Goal: Task Accomplishment & Management: Use online tool/utility

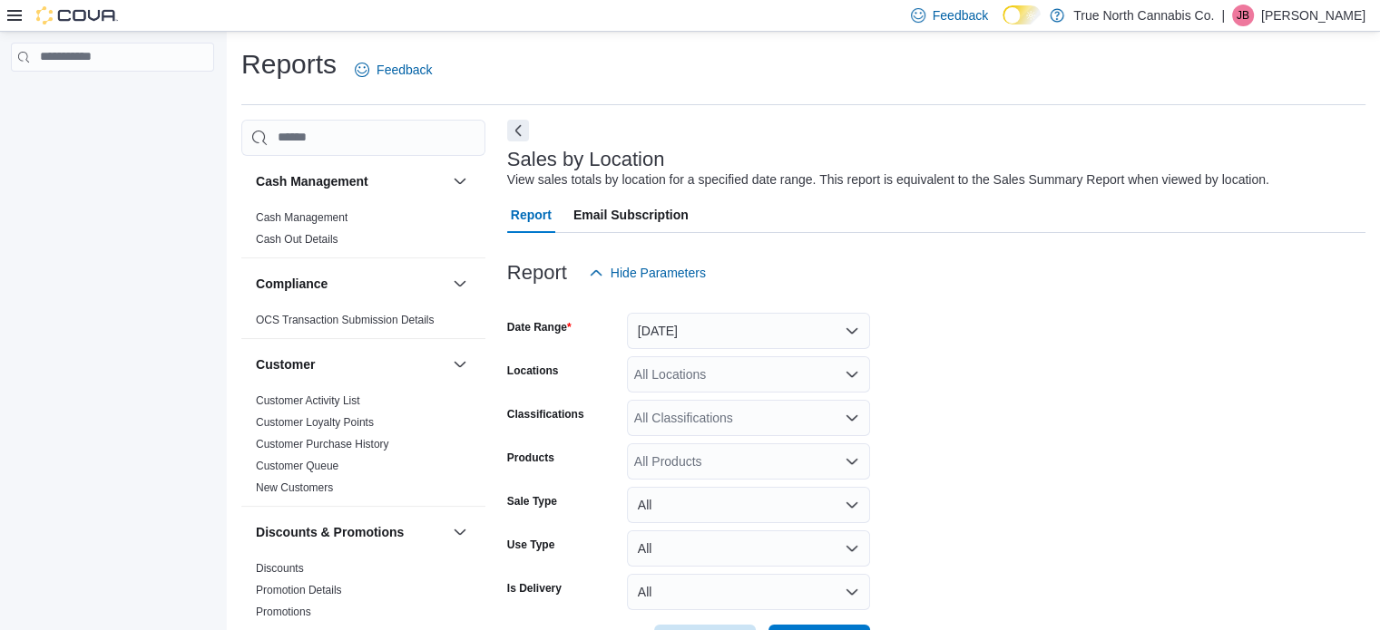
scroll to position [42, 0]
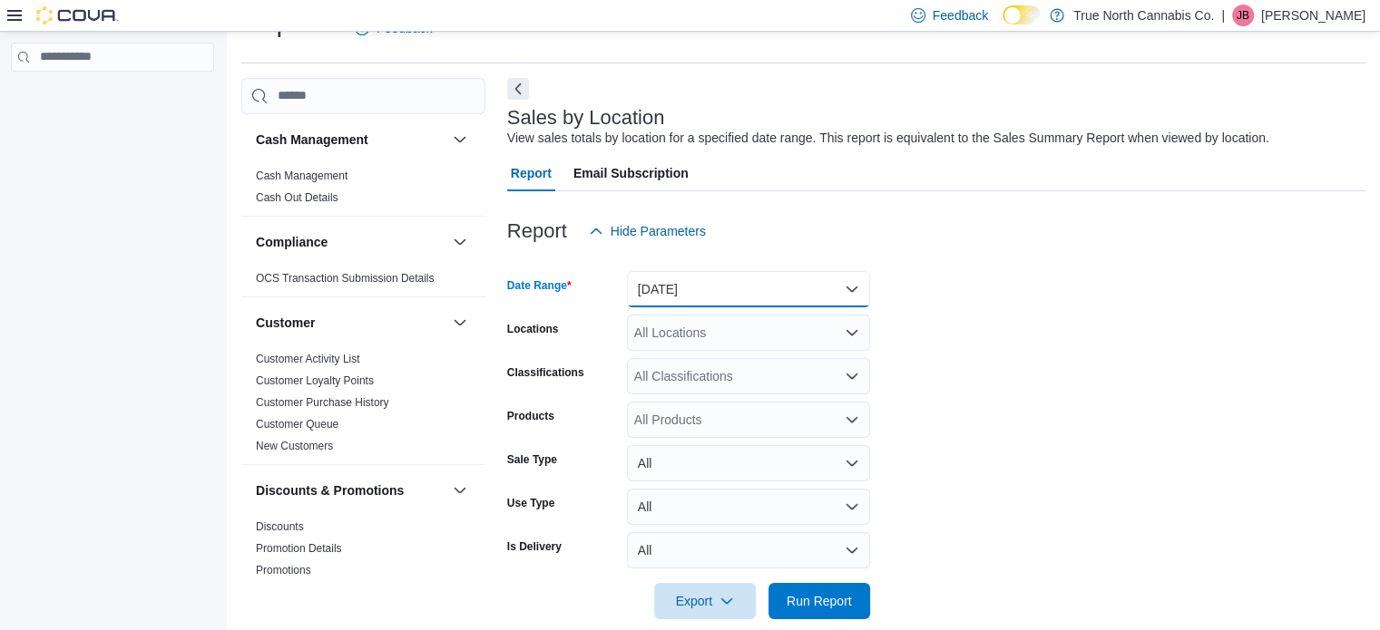
click at [848, 286] on button "[DATE]" at bounding box center [748, 289] width 243 height 36
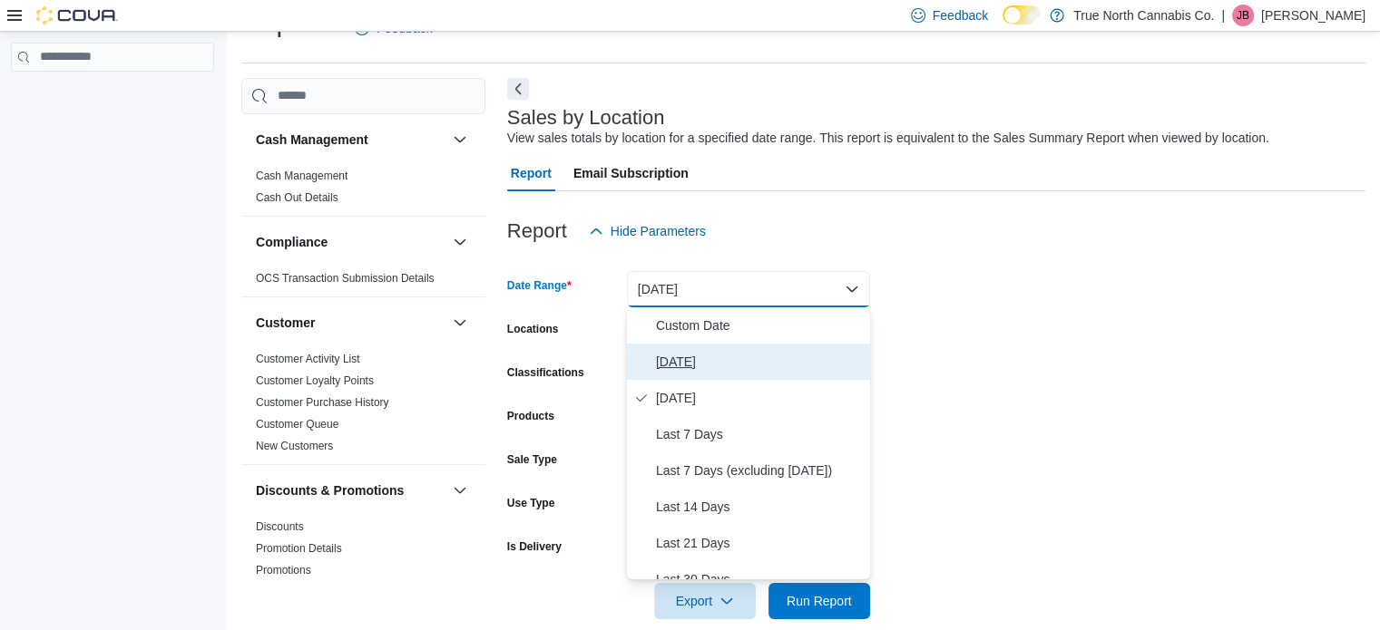
click at [675, 358] on span "Today" at bounding box center [759, 362] width 207 height 22
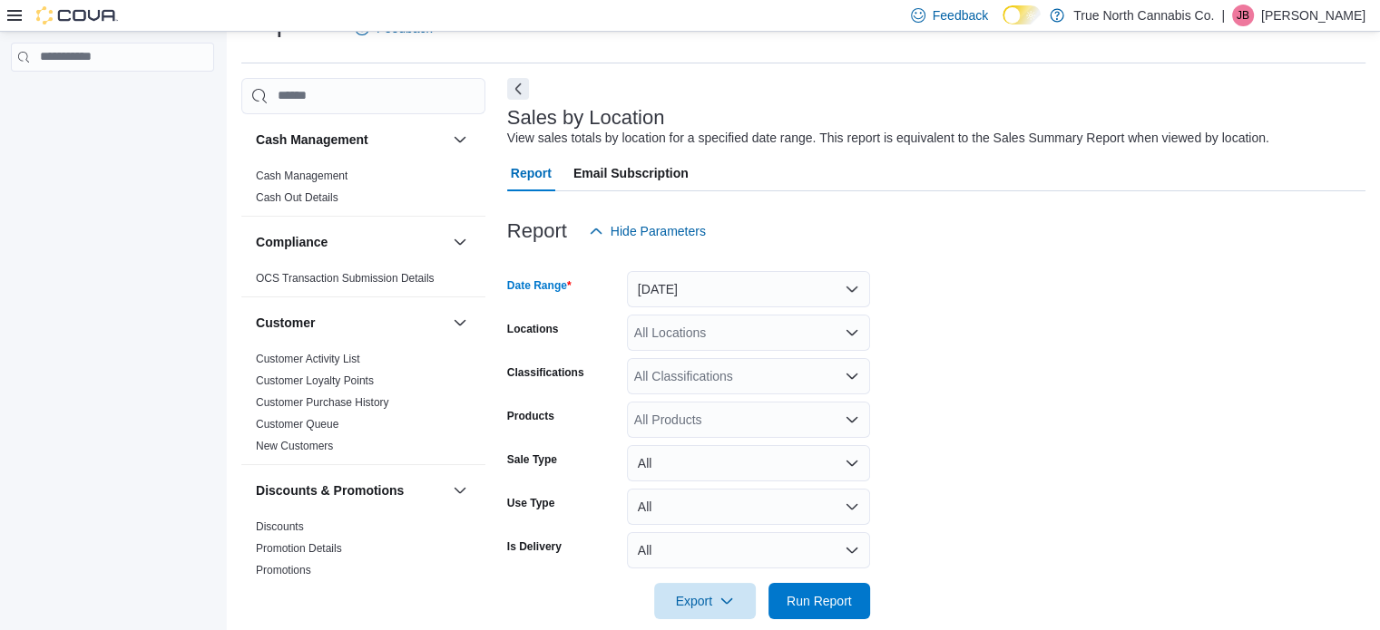
click at [691, 330] on div "All Locations" at bounding box center [748, 333] width 243 height 36
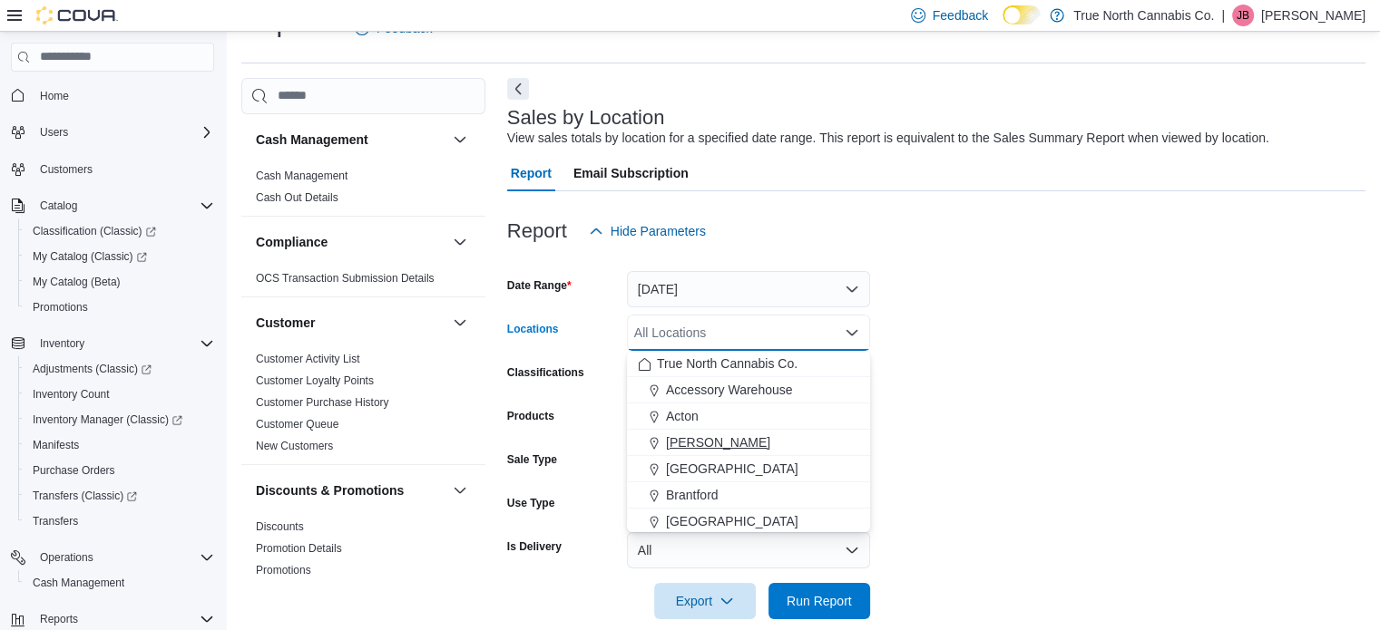
click at [689, 431] on button "Aylmer" at bounding box center [748, 443] width 243 height 26
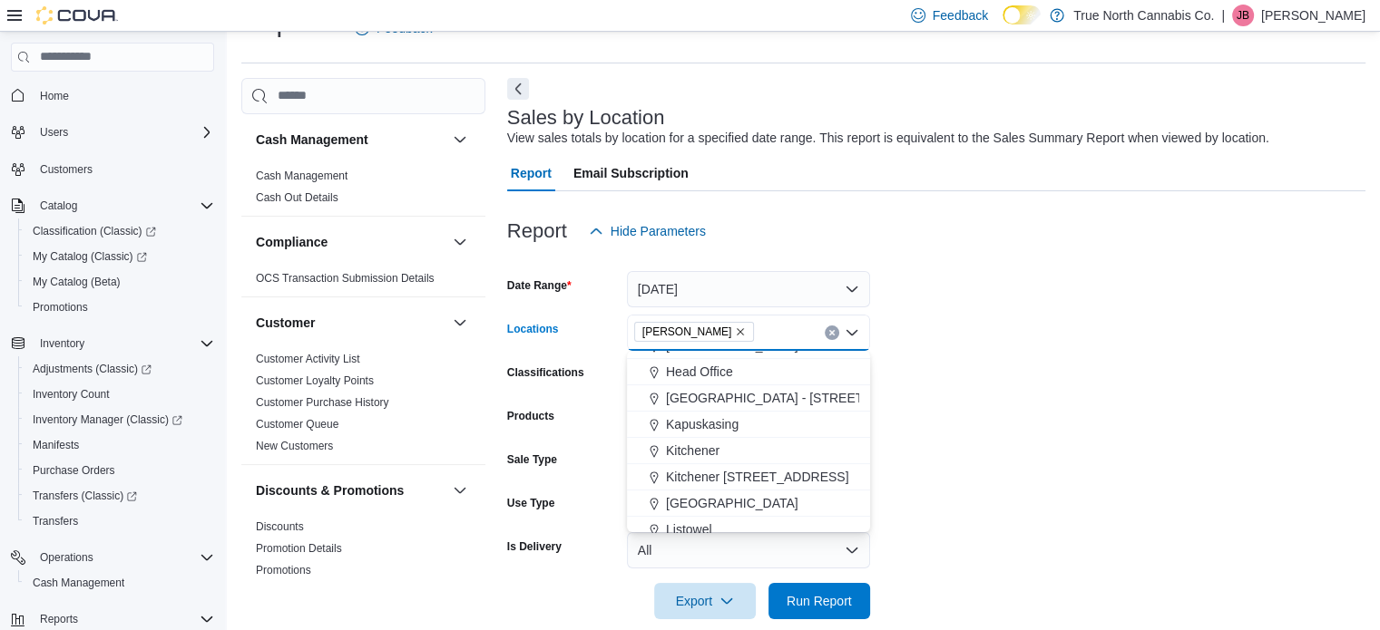
scroll to position [454, 0]
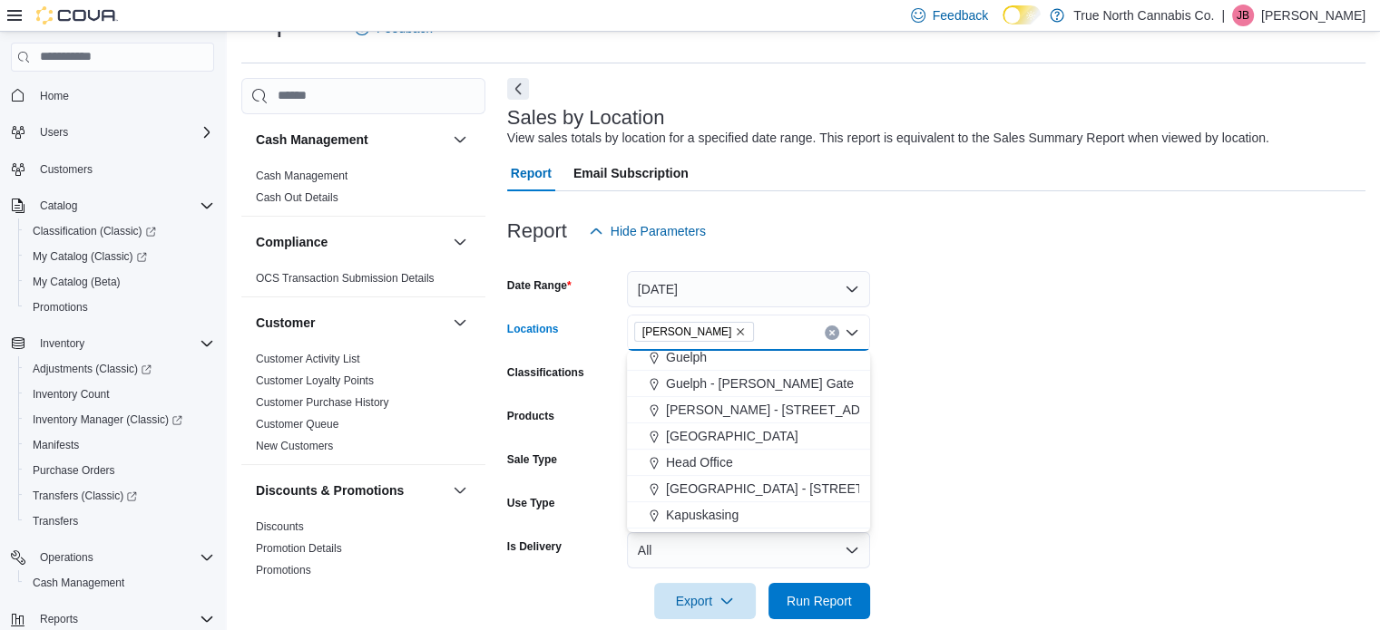
click at [689, 431] on span "Hanover" at bounding box center [732, 436] width 132 height 18
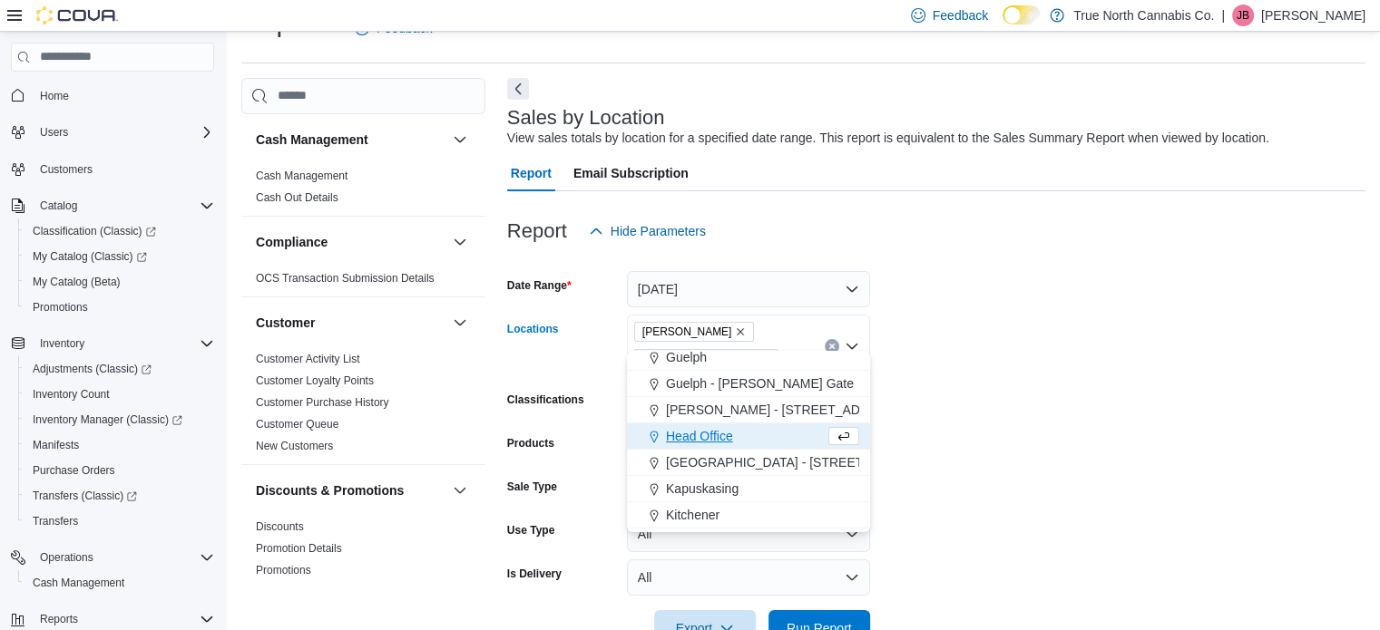
scroll to position [635, 0]
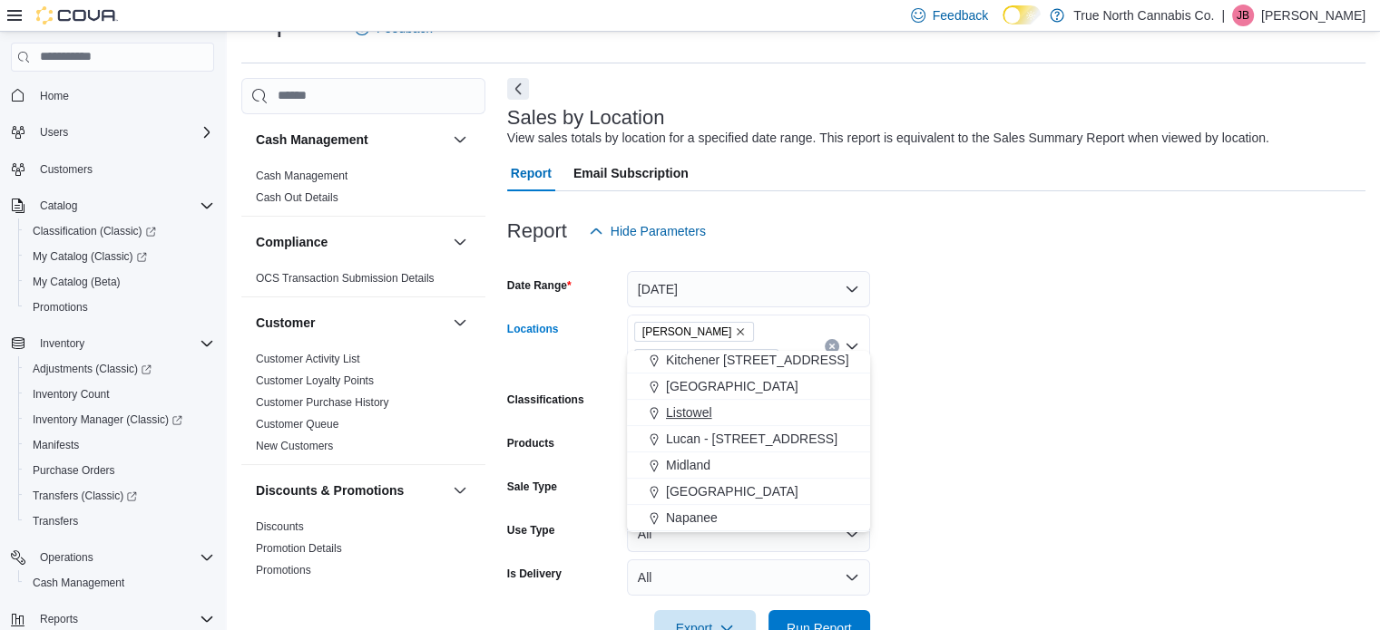
click at [686, 406] on span "Listowel" at bounding box center [689, 413] width 46 height 18
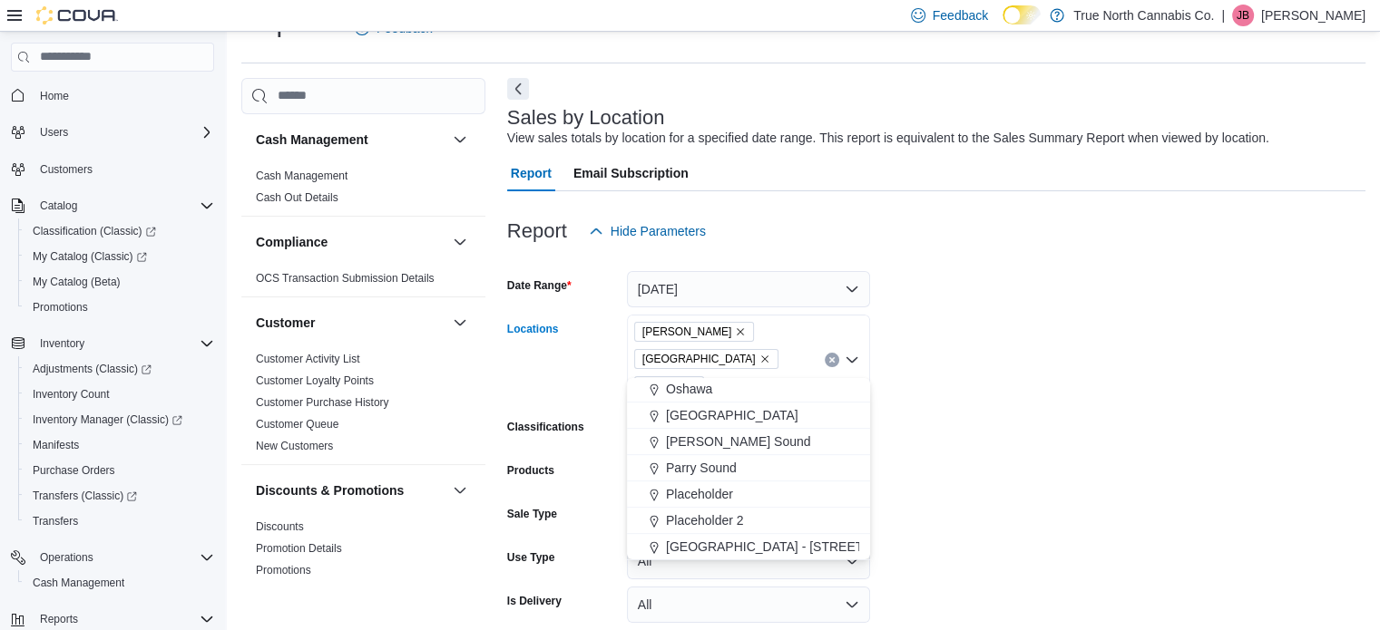
scroll to position [907, 0]
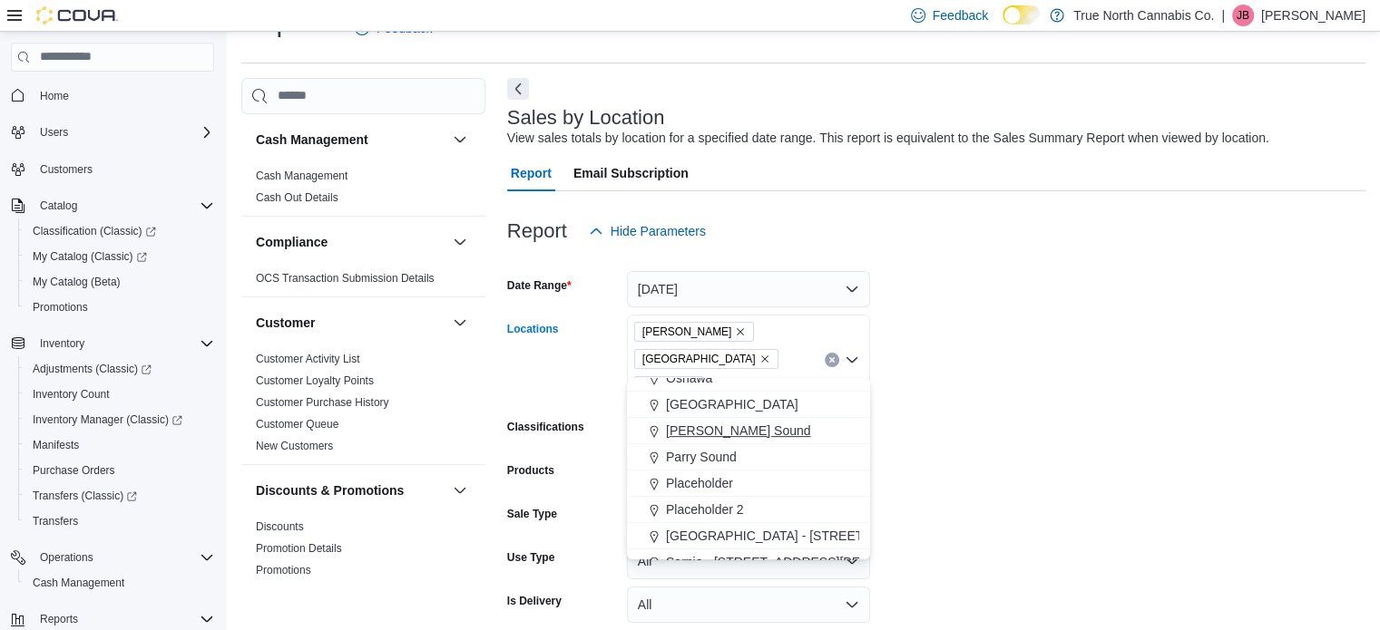
click at [694, 434] on span "Owen Sound" at bounding box center [738, 431] width 145 height 18
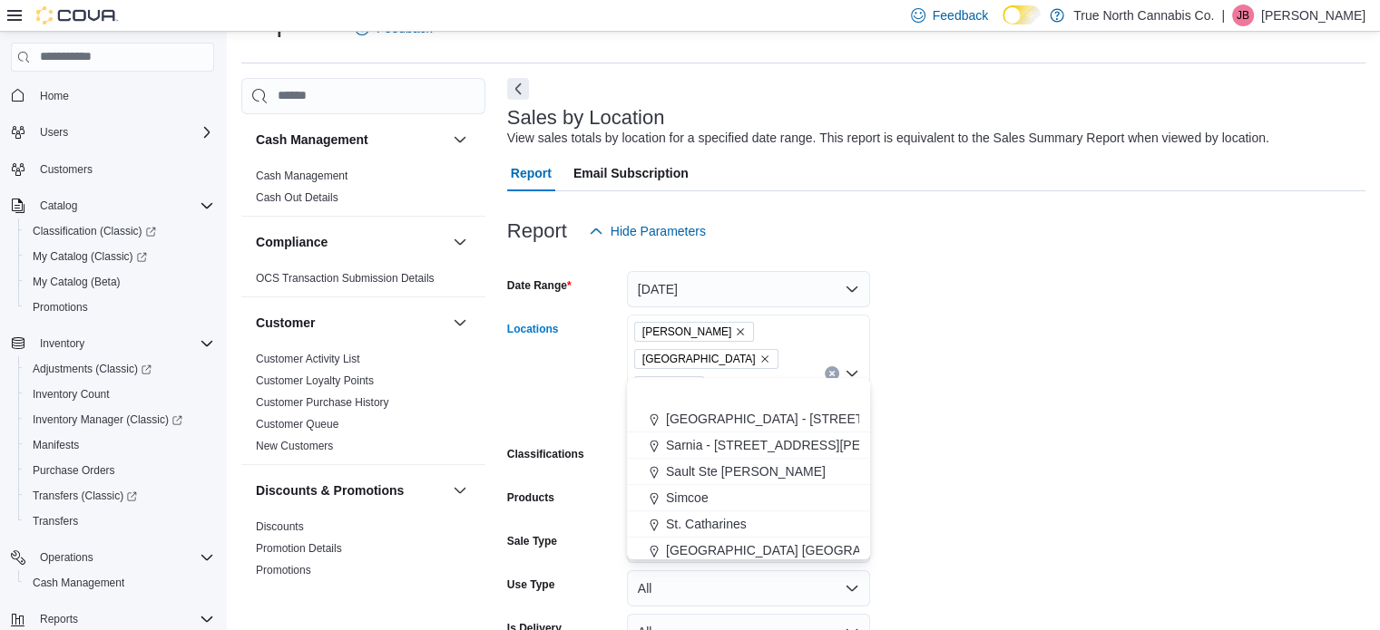
scroll to position [1089, 0]
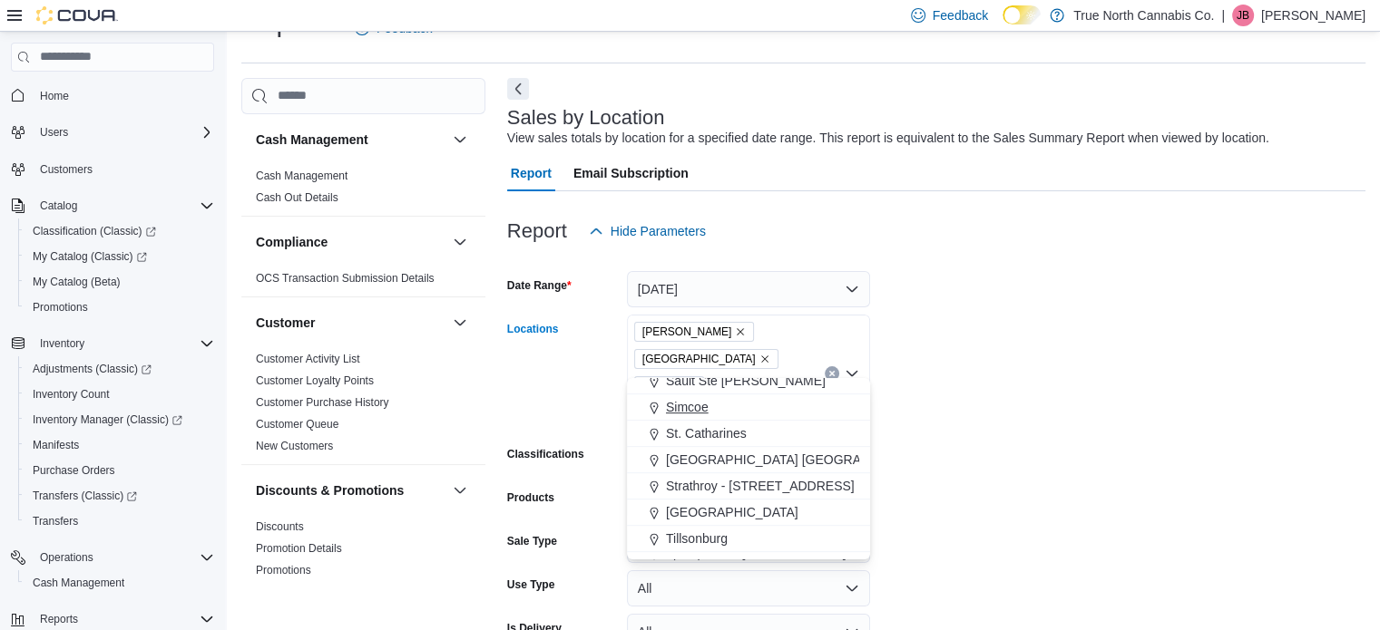
click at [682, 405] on span "Simcoe" at bounding box center [687, 407] width 43 height 18
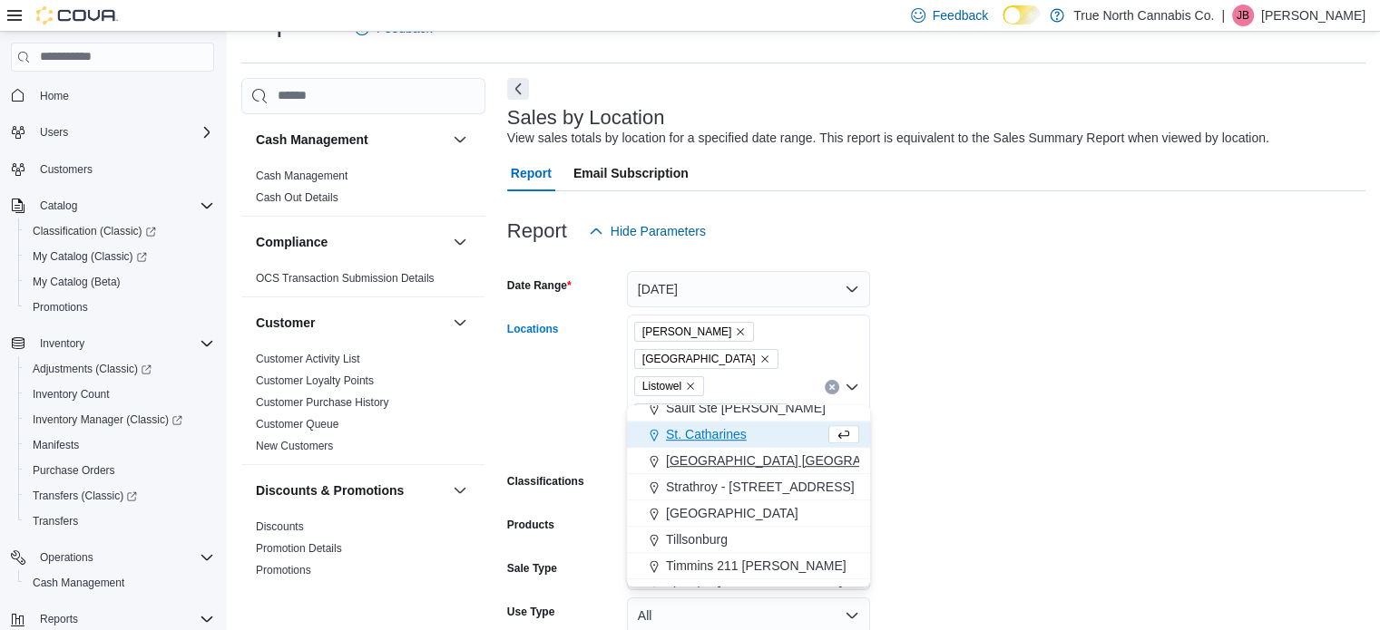
click at [698, 464] on span "Stratford Ontario St" at bounding box center [868, 461] width 404 height 18
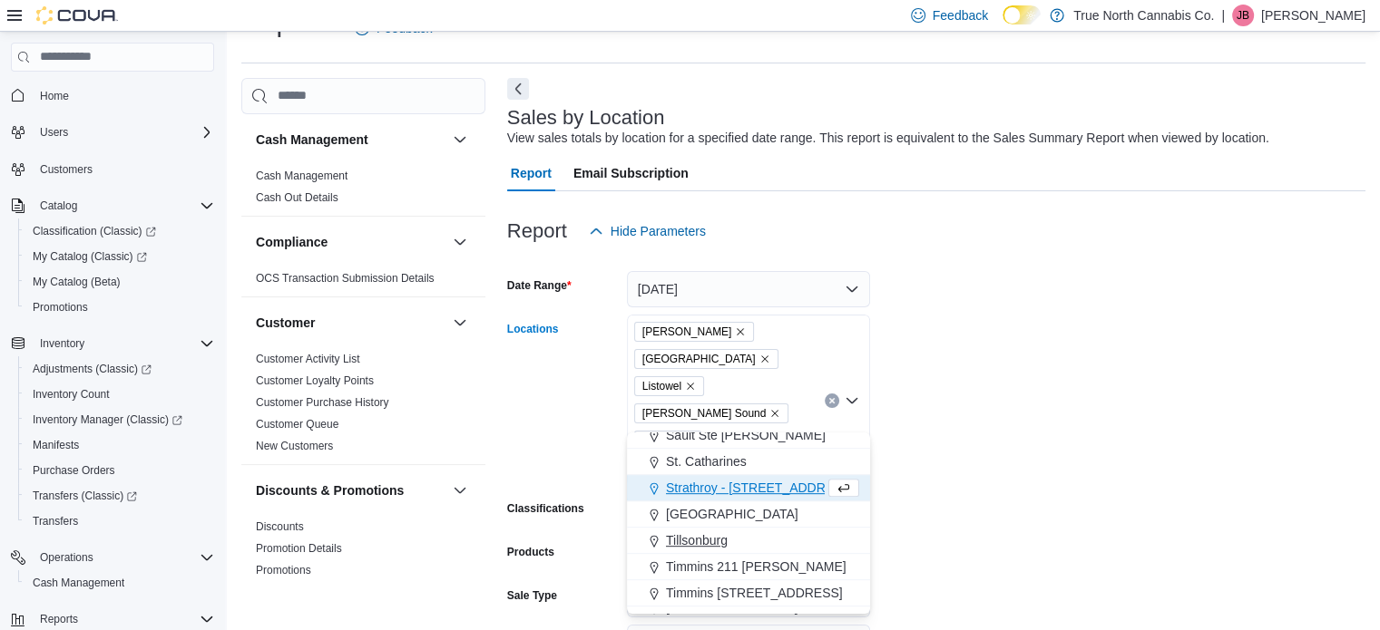
click at [700, 535] on span "Tillsonburg" at bounding box center [697, 541] width 62 height 18
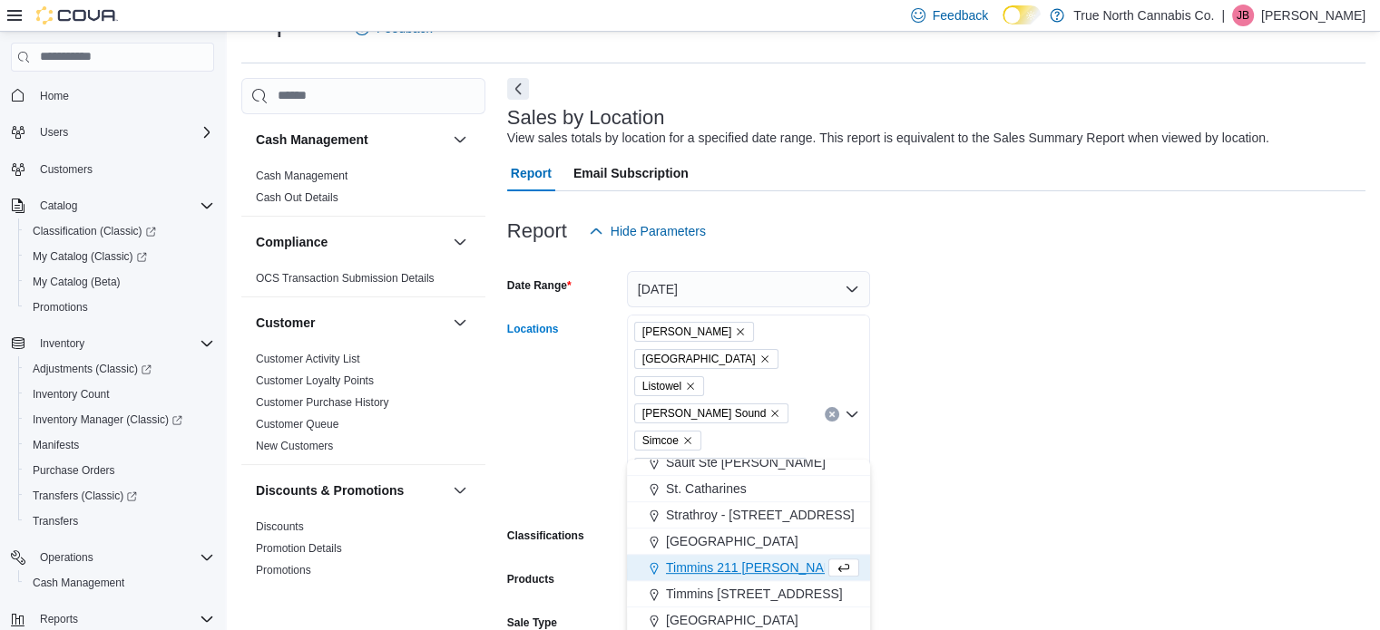
click at [1020, 440] on form "Date Range Today Locations Aylmer Hanover Listowel Owen Sound Simcoe Stratford …" at bounding box center [936, 515] width 858 height 533
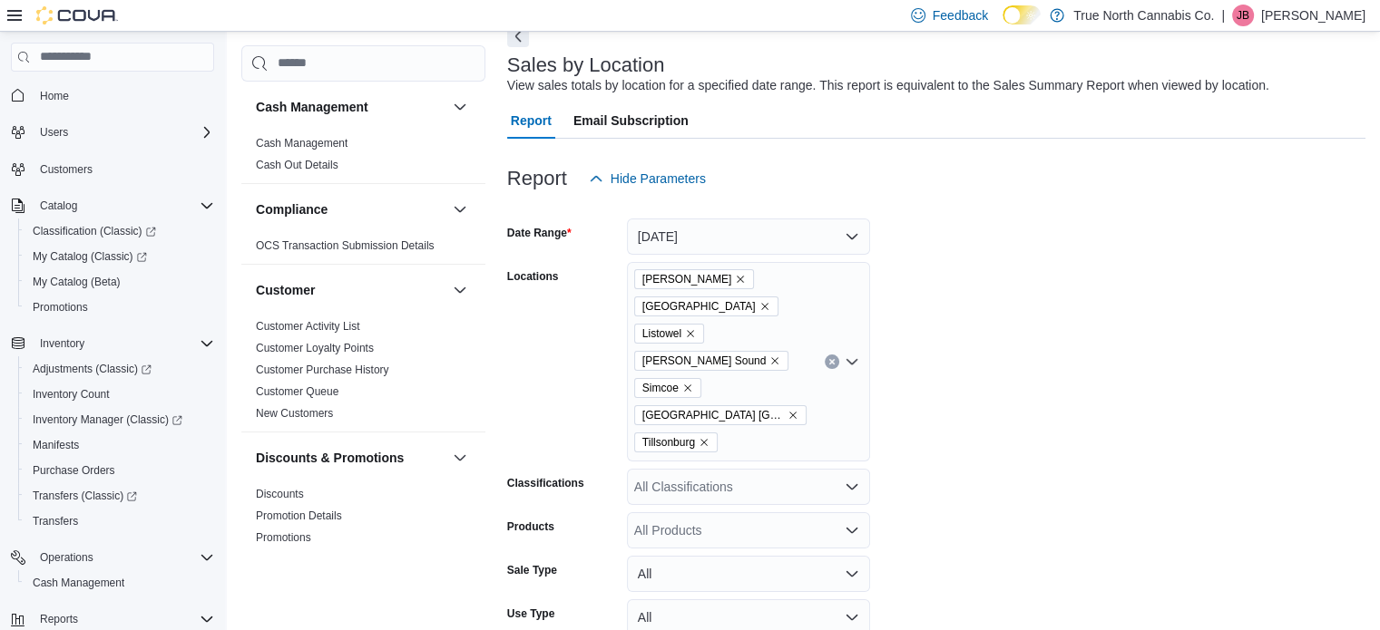
scroll to position [175, 0]
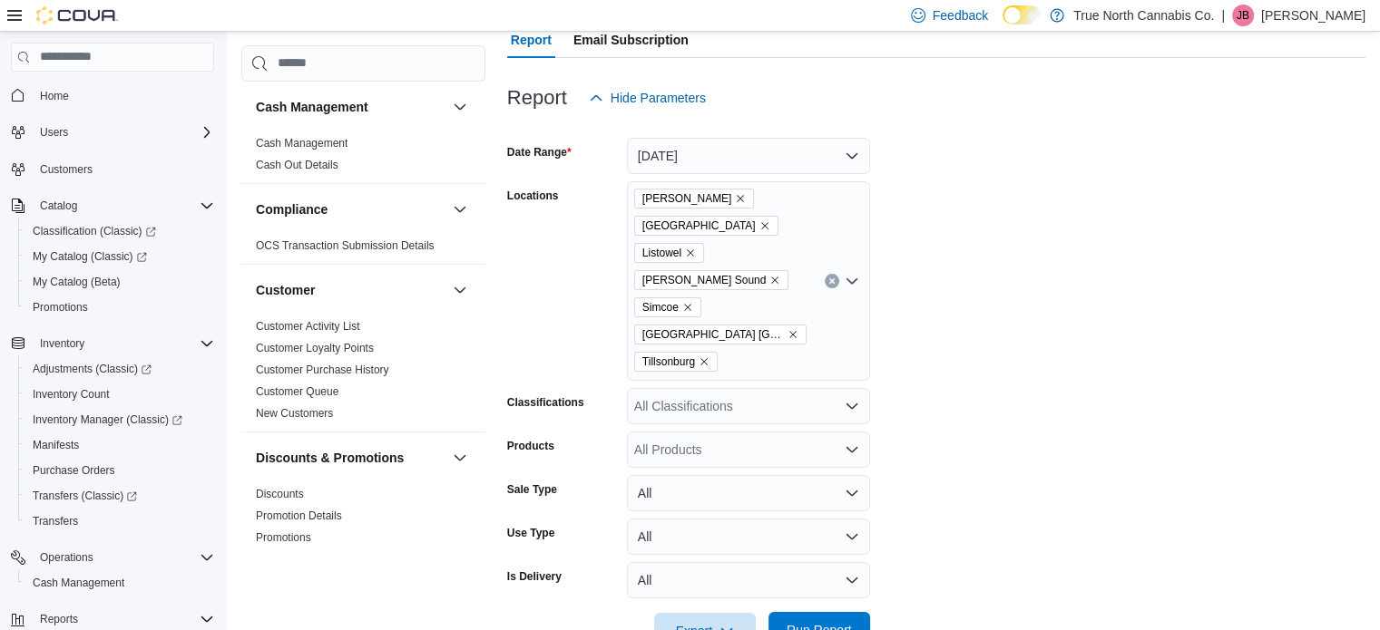
click at [806, 621] on span "Run Report" at bounding box center [818, 630] width 65 height 18
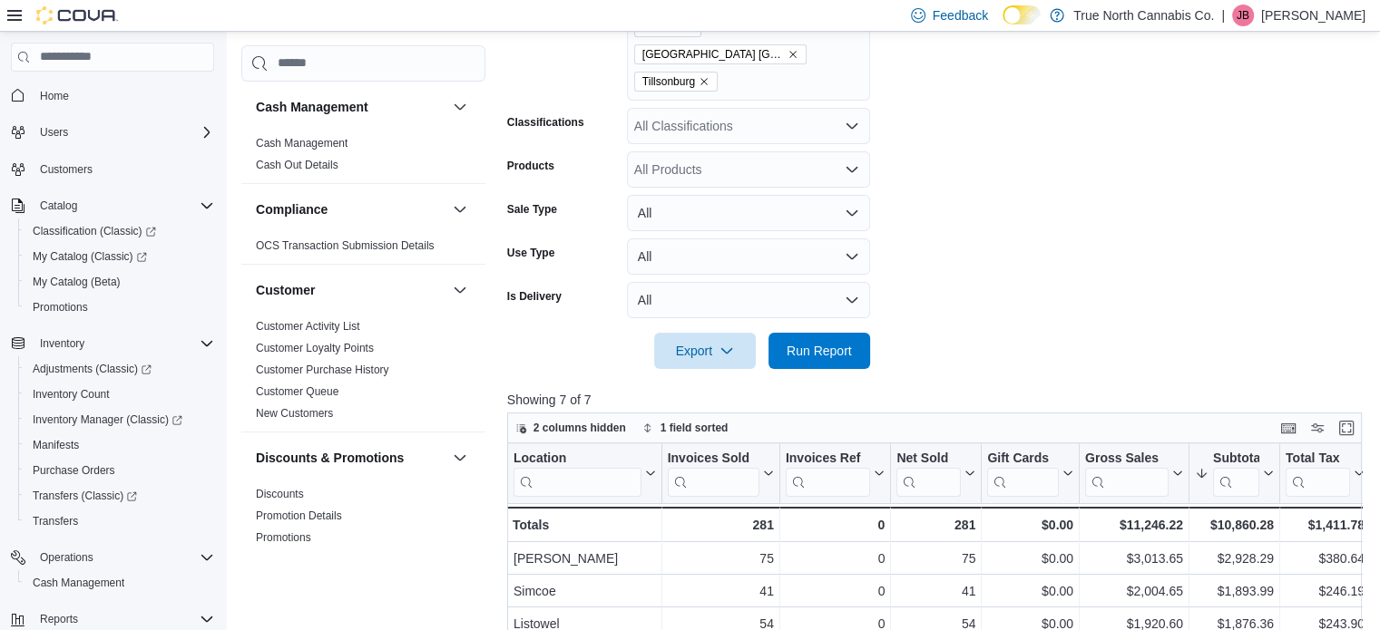
scroll to position [701, 0]
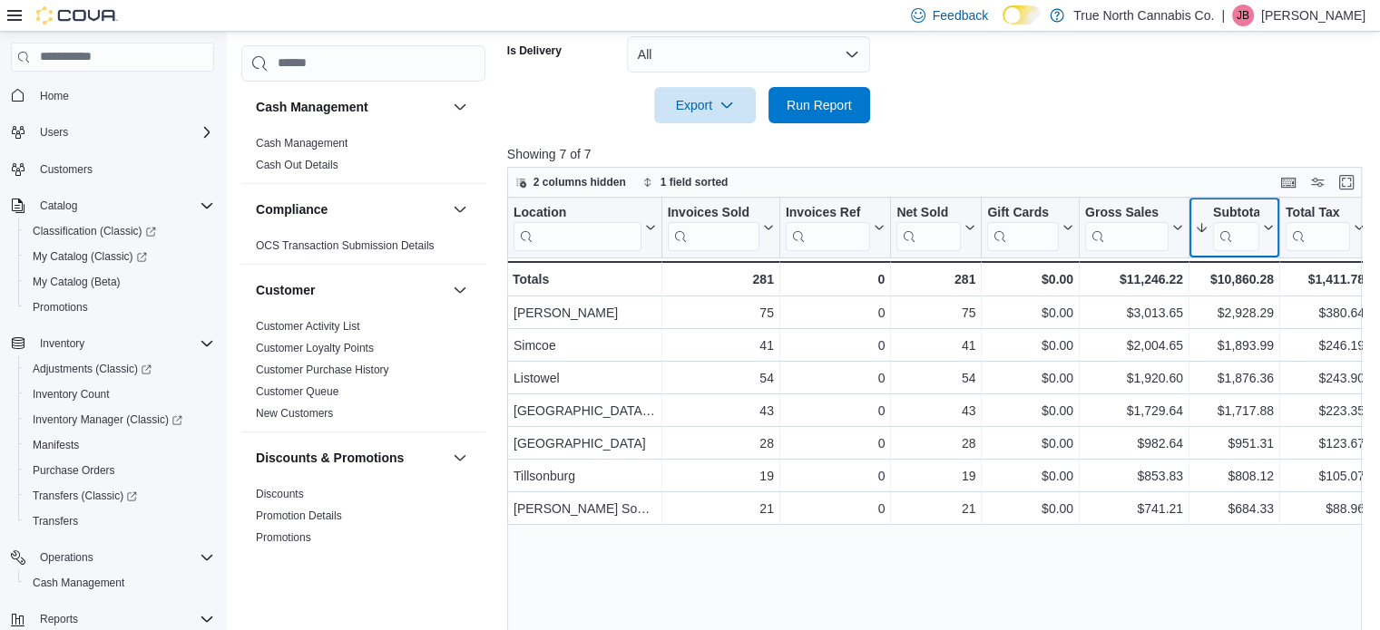
click at [1266, 204] on button "Subtotal" at bounding box center [1234, 227] width 79 height 46
click at [671, 175] on span "1 field sorted" at bounding box center [694, 182] width 68 height 15
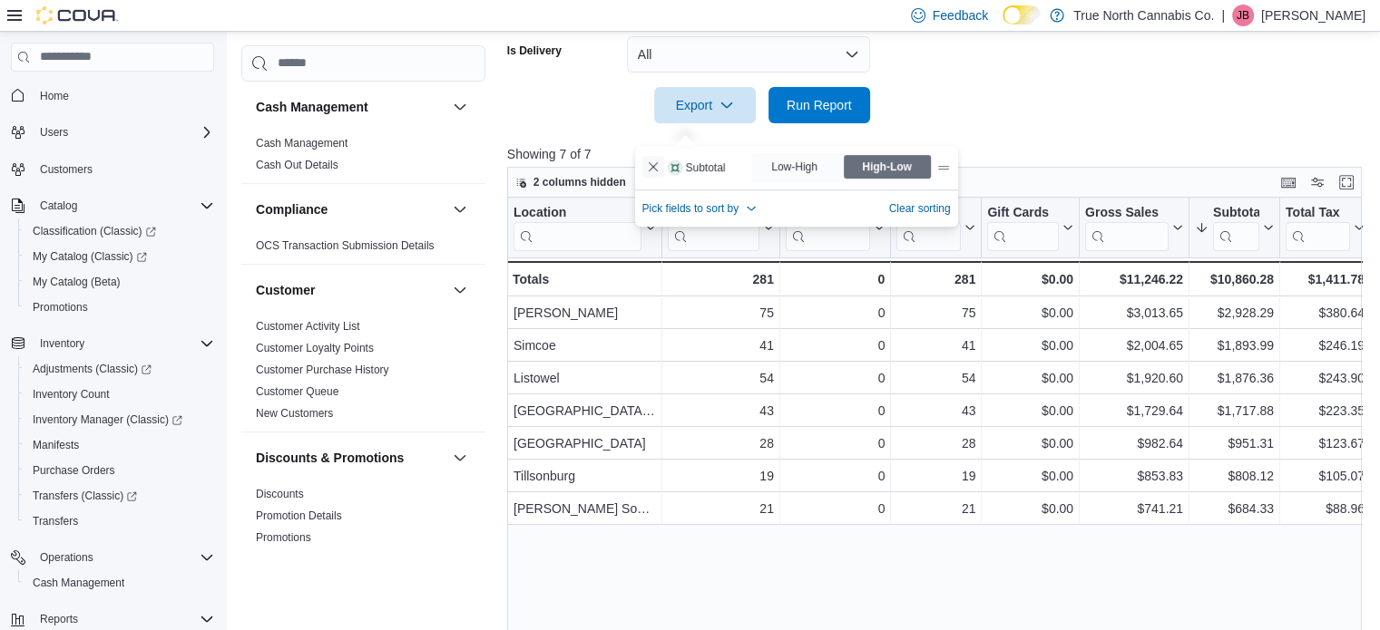
click at [648, 170] on button "Remove Subtotal from data grid sort" at bounding box center [653, 167] width 22 height 22
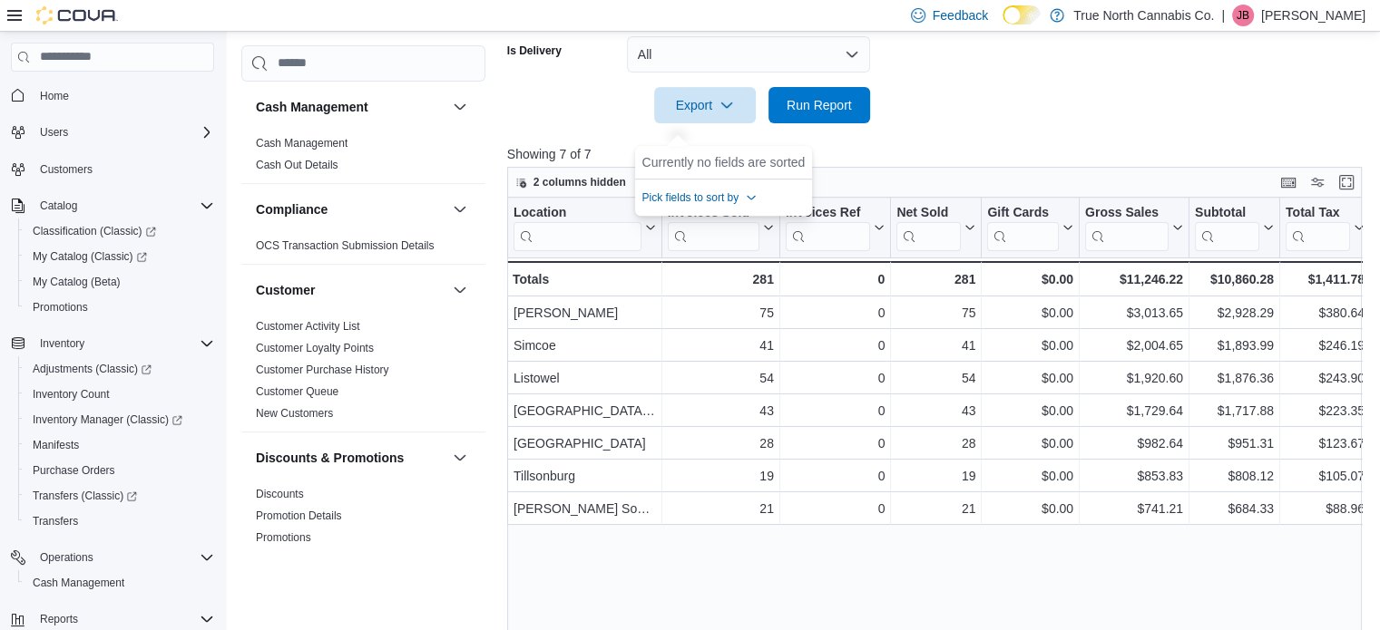
click at [1330, 10] on p "[PERSON_NAME]" at bounding box center [1313, 16] width 104 height 22
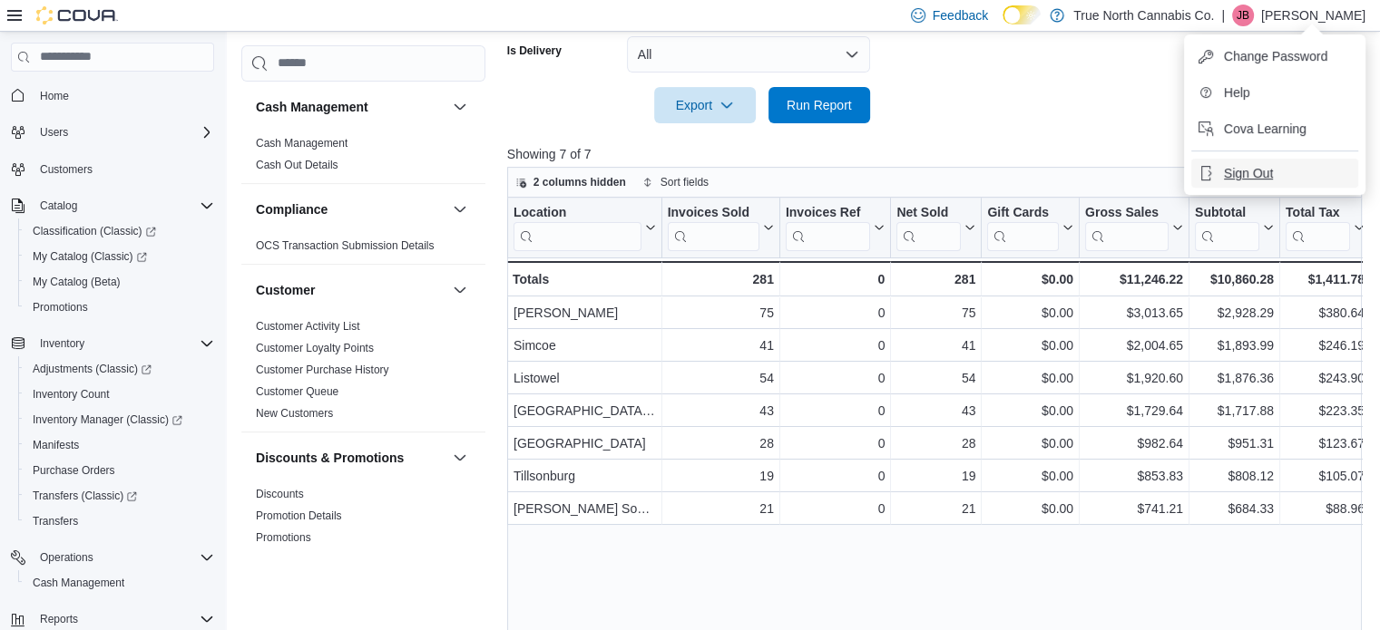
click at [1255, 171] on span "Sign Out" at bounding box center [1248, 173] width 49 height 18
